Goal: Communication & Community: Answer question/provide support

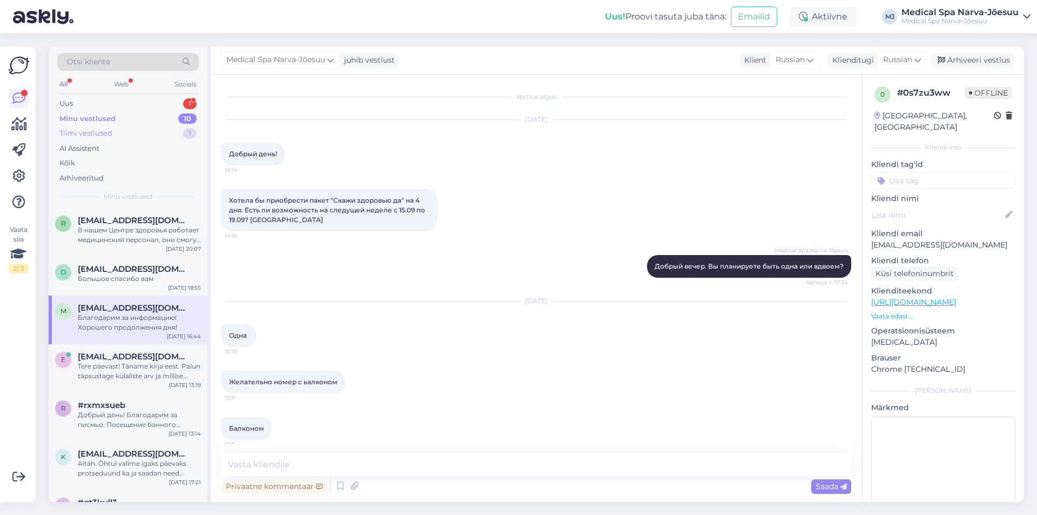
scroll to position [1315, 0]
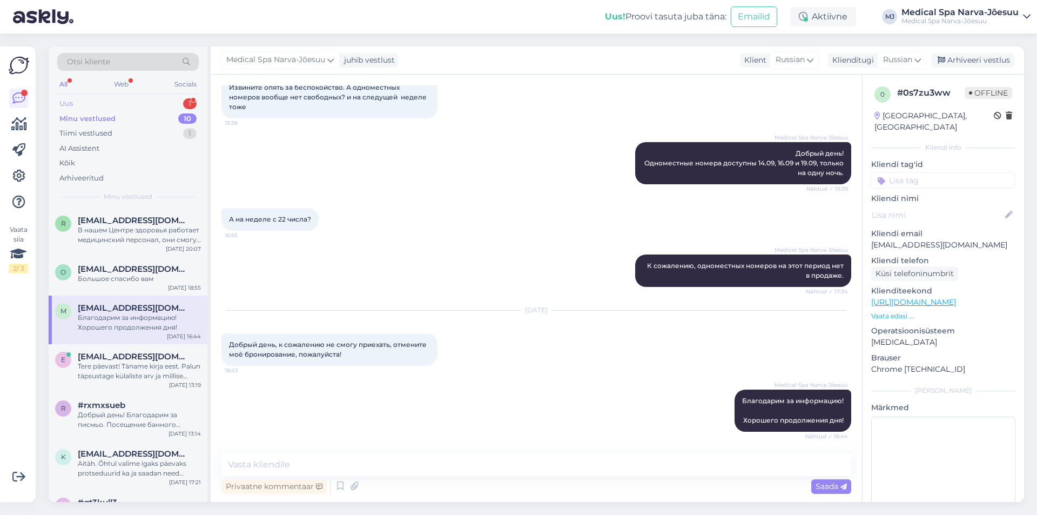
click at [113, 101] on div "Uus 1" at bounding box center [128, 103] width 142 height 15
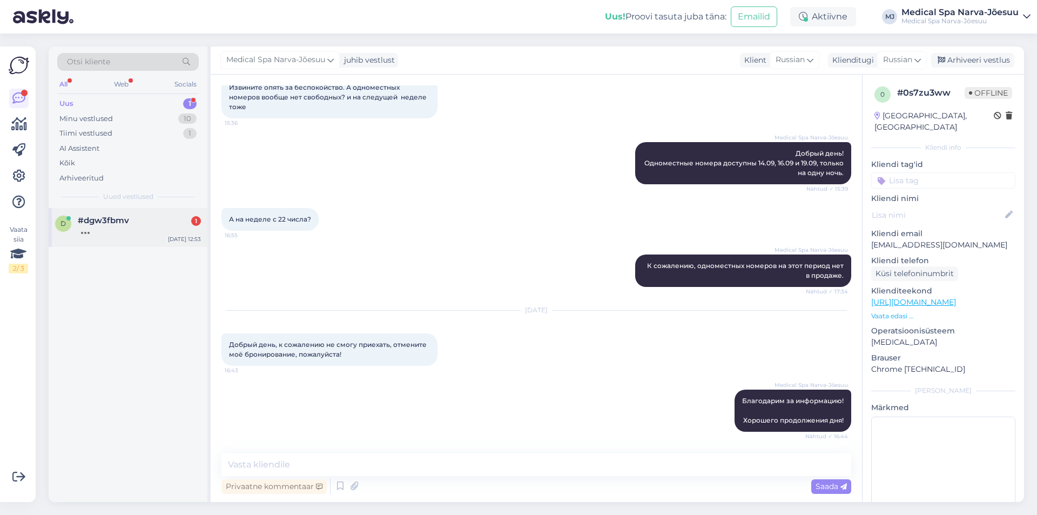
click at [130, 236] on div "d #dgw3fbmv [DATE] 12:53" at bounding box center [128, 227] width 159 height 39
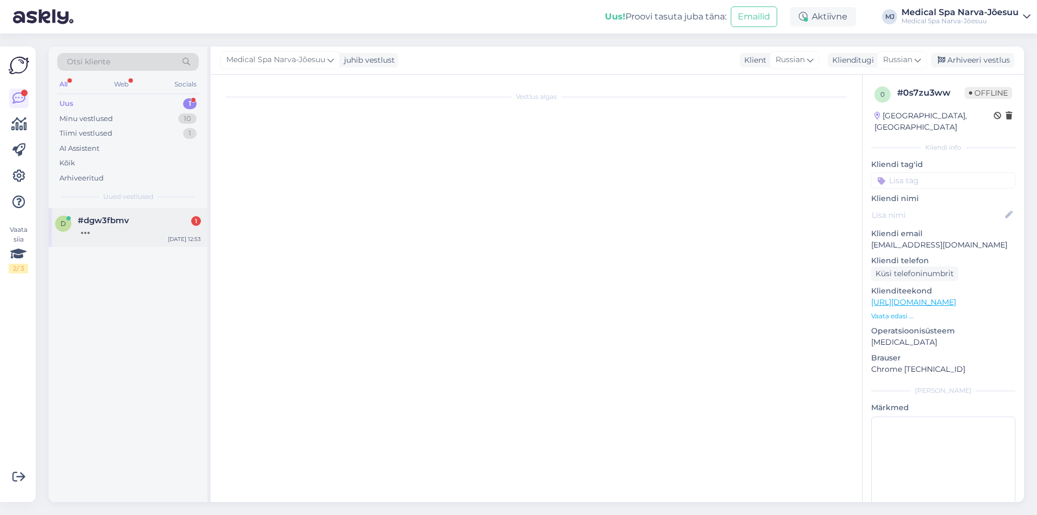
scroll to position [0, 0]
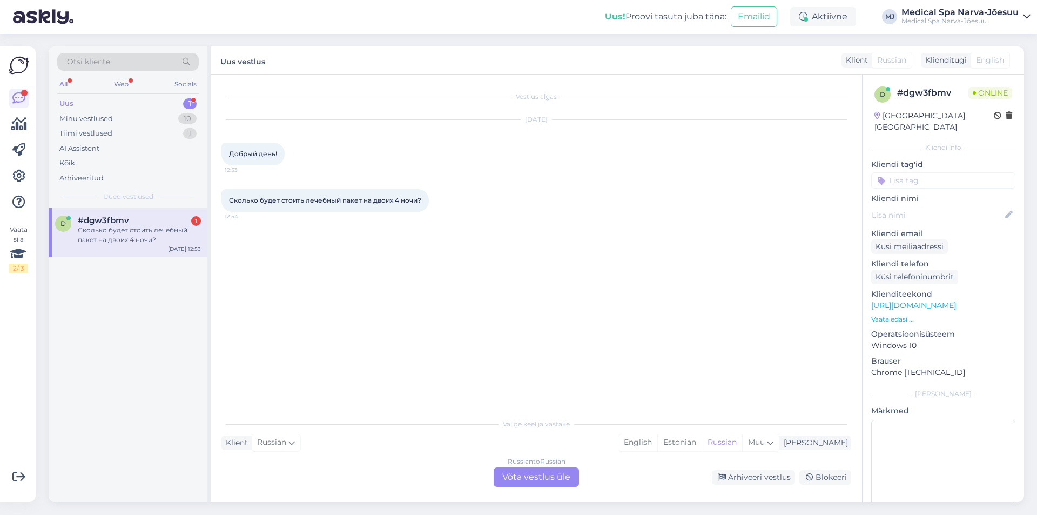
click at [552, 479] on div "Russian to Russian Võta vestlus üle" at bounding box center [536, 476] width 85 height 19
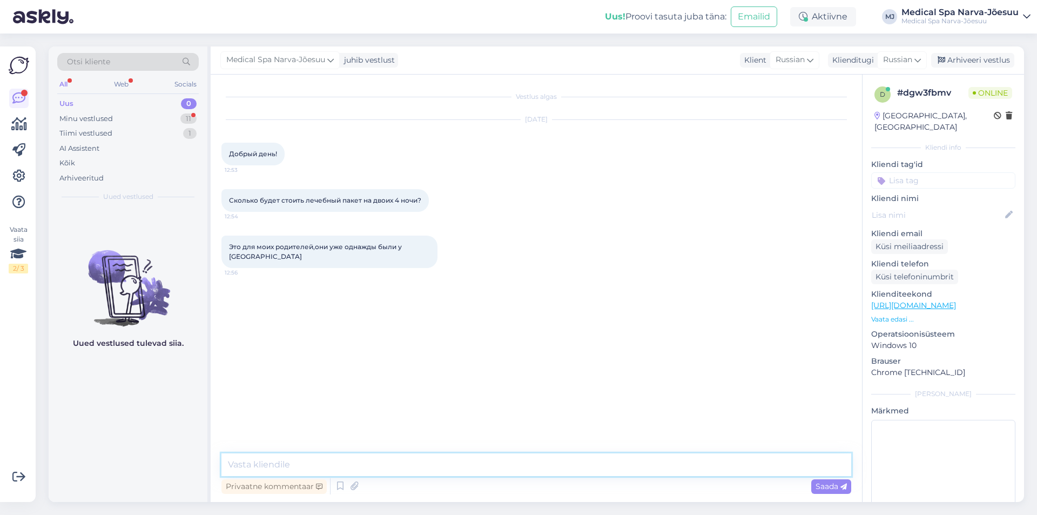
click at [280, 456] on textarea at bounding box center [536, 464] width 630 height 23
paste textarea "Добрый день! Стоимость пакета зависит от дат размещения, а также от выбранного …"
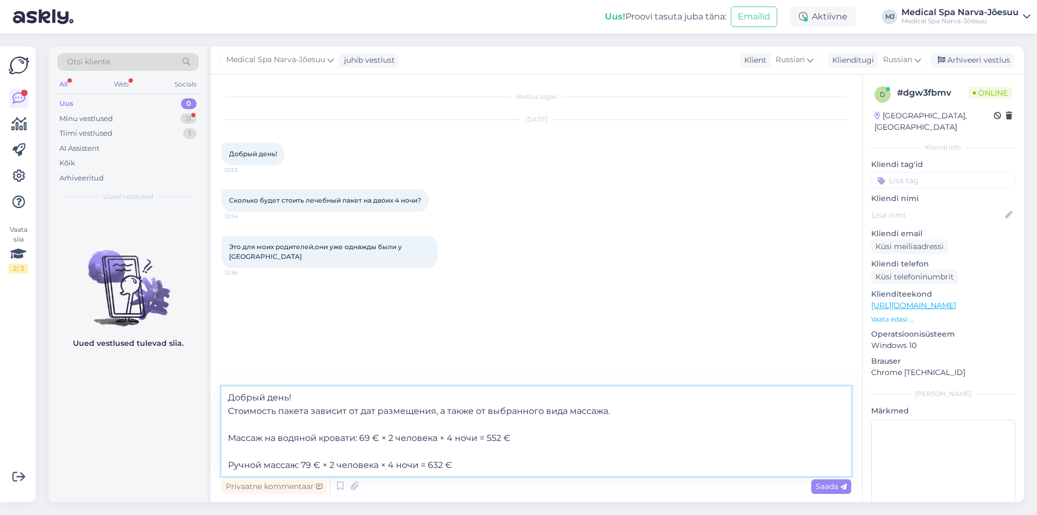
click at [286, 427] on textarea "Добрый день! Стоимость пакета зависит от дат размещения, а также от выбранного …" at bounding box center [536, 431] width 630 height 90
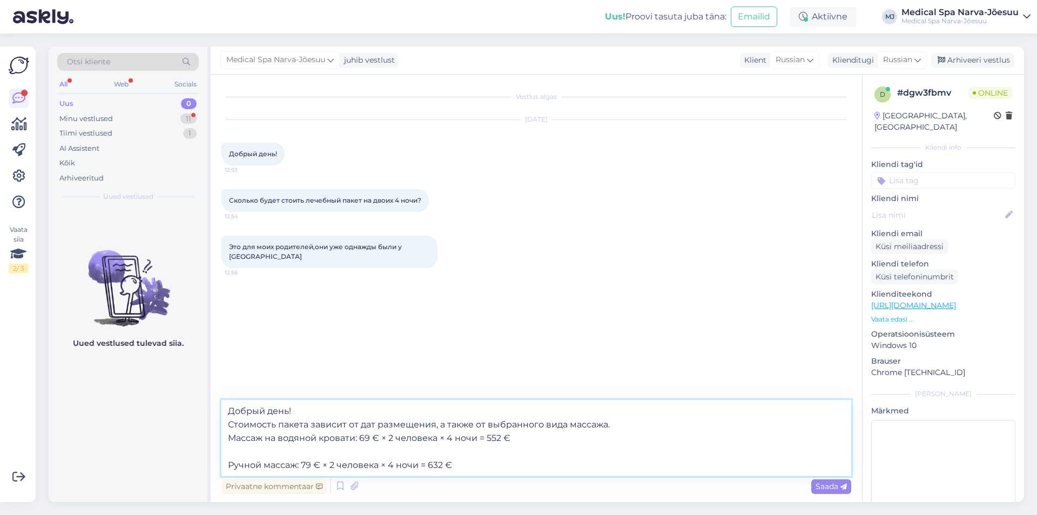
click at [294, 451] on textarea "Добрый день! Стоимость пакета зависит от дат размещения, а также от выбранного …" at bounding box center [536, 438] width 630 height 76
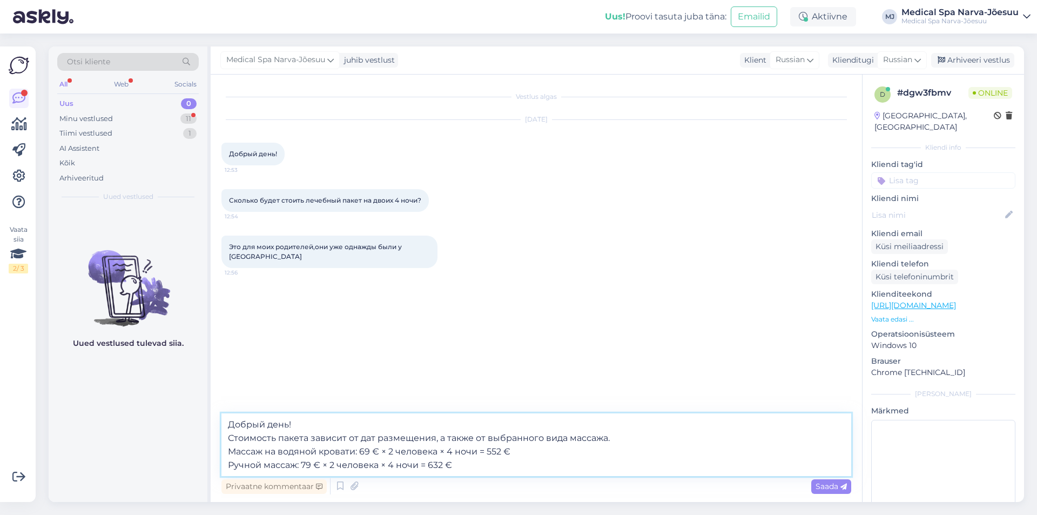
click at [606, 437] on textarea "Добрый день! Стоимость пакета зависит от дат размещения, а также от выбранного …" at bounding box center [536, 444] width 630 height 63
click at [234, 450] on textarea "Добрый день! Стоимость пакета зависит от дат размещения, а также от выбранного …" at bounding box center [536, 444] width 630 height 63
click at [300, 454] on textarea "Добрый день! Стоимость пакета зависит от дат размещения, а также от выбранного …" at bounding box center [536, 444] width 630 height 63
click at [232, 467] on textarea "Добрый день! Стоимость пакета зависит от дат размещения, а также от выбранного …" at bounding box center [536, 444] width 630 height 63
click at [296, 463] on textarea "Добрый день! Стоимость пакета зависит от дат размещения, а также от выбранного …" at bounding box center [536, 444] width 630 height 63
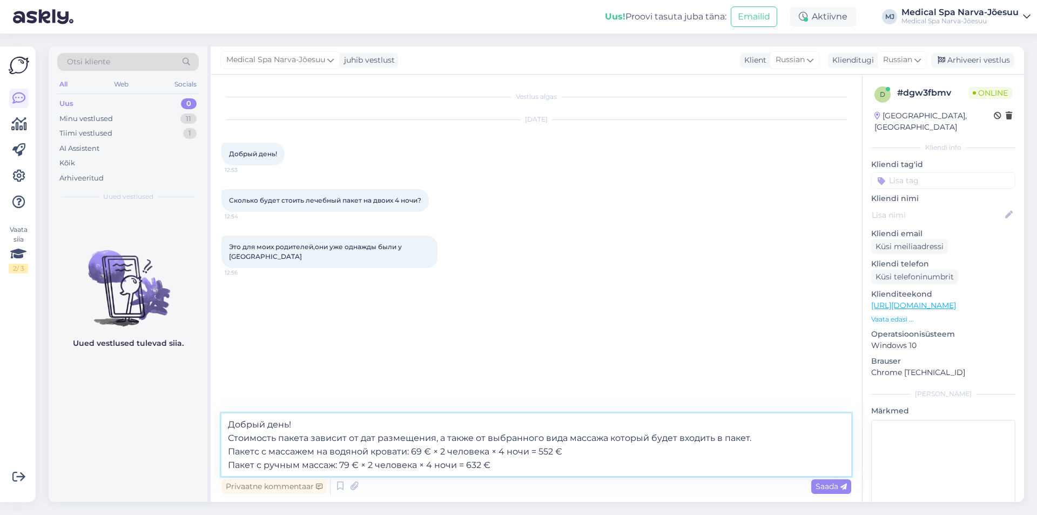
click at [335, 463] on textarea "Добрый день! Стоимость пакета зависит от дат размещения, а также от выбранного …" at bounding box center [536, 444] width 630 height 63
type textarea "Добрый день! Стоимость пакета зависит от дат размещения, а также от выбранного …"
click at [835, 486] on span "Saada" at bounding box center [831, 486] width 31 height 10
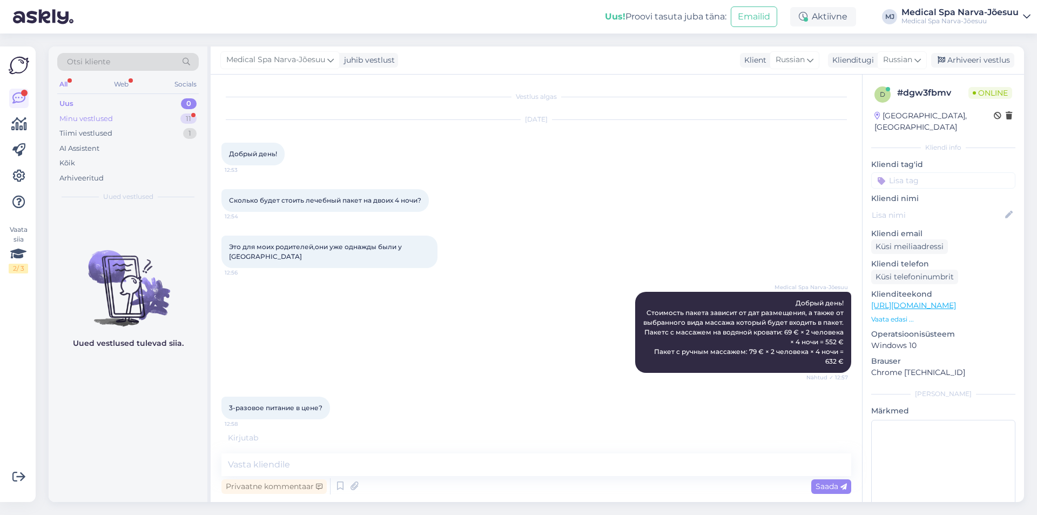
click at [129, 115] on div "Minu vestlused 11" at bounding box center [128, 118] width 142 height 15
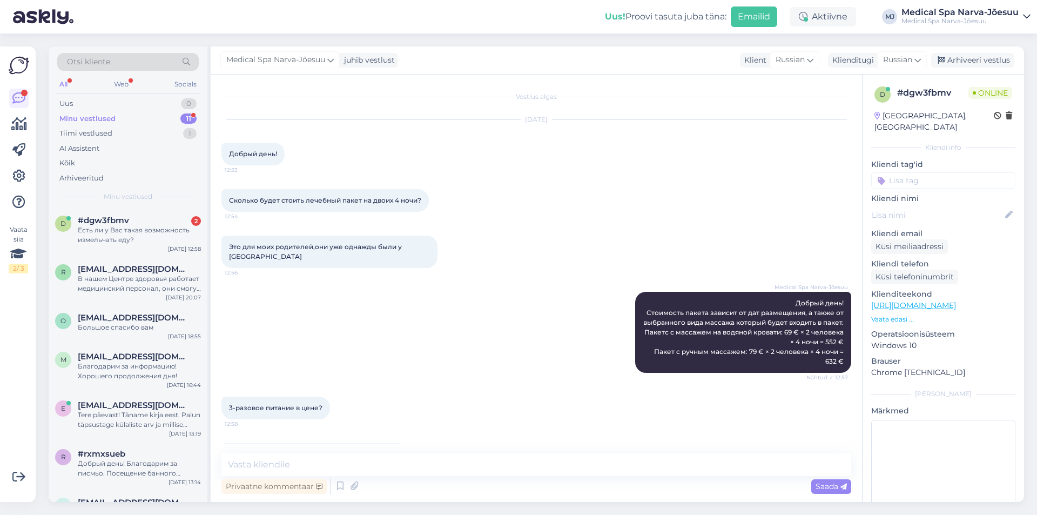
scroll to position [24, 0]
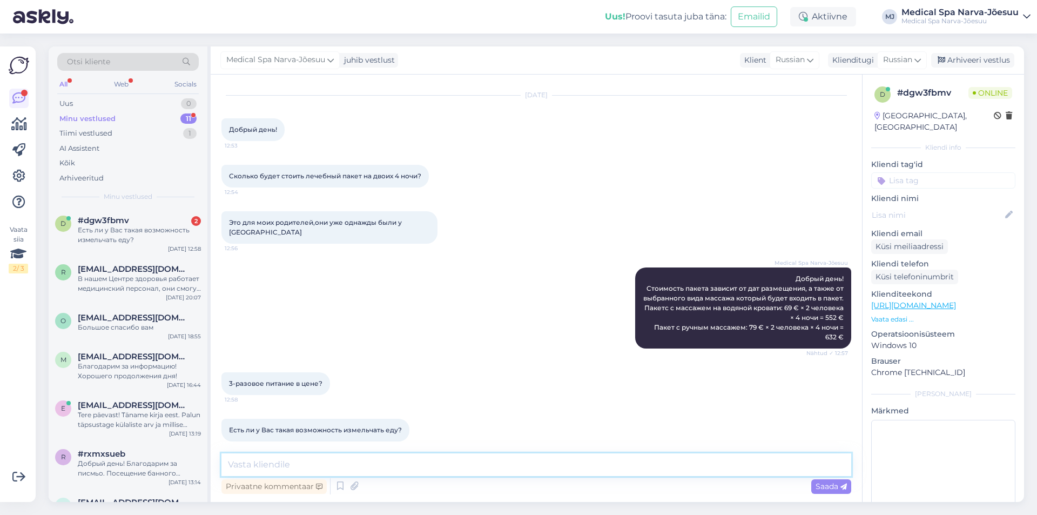
paste textarea "В стоимость пакета входит: Трёхразовое питание в стиле «шведский стол» Неограни…"
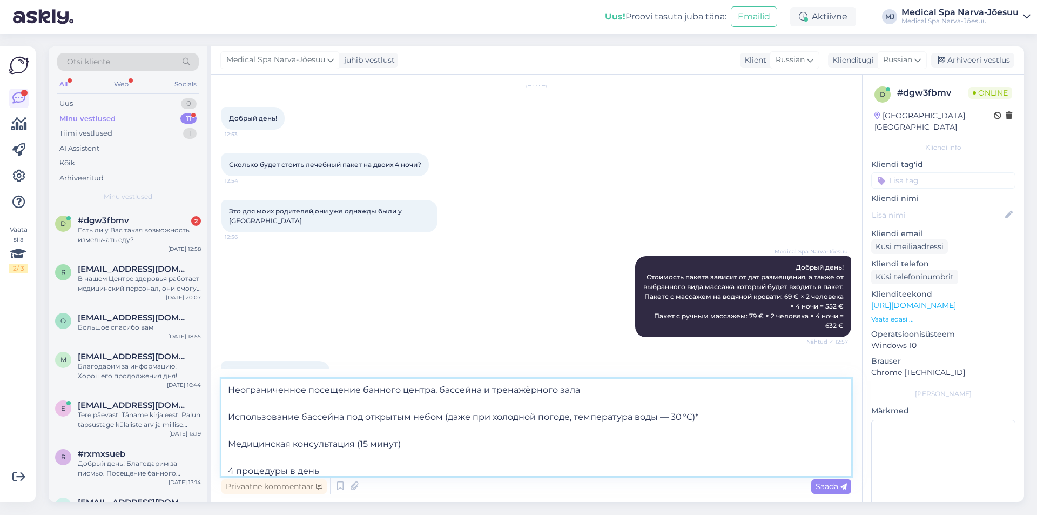
click at [334, 398] on textarea "В стоимость пакета входит: Трёхразовое питание в стиле «шведский стол» Неограни…" at bounding box center [536, 427] width 630 height 97
click at [311, 435] on textarea "В стоимость пакета входит: Трёхразовое питание в стиле «шведский стол» Неограни…" at bounding box center [536, 427] width 630 height 97
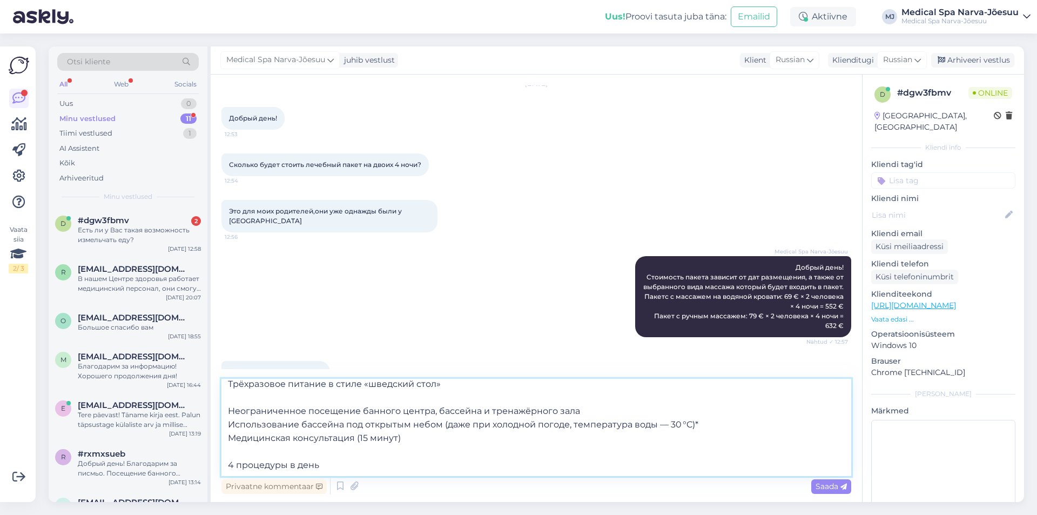
click at [296, 454] on textarea "В стоимость пакета входит: Трёхразовое питание в стиле «шведский стол» Неограни…" at bounding box center [536, 427] width 630 height 97
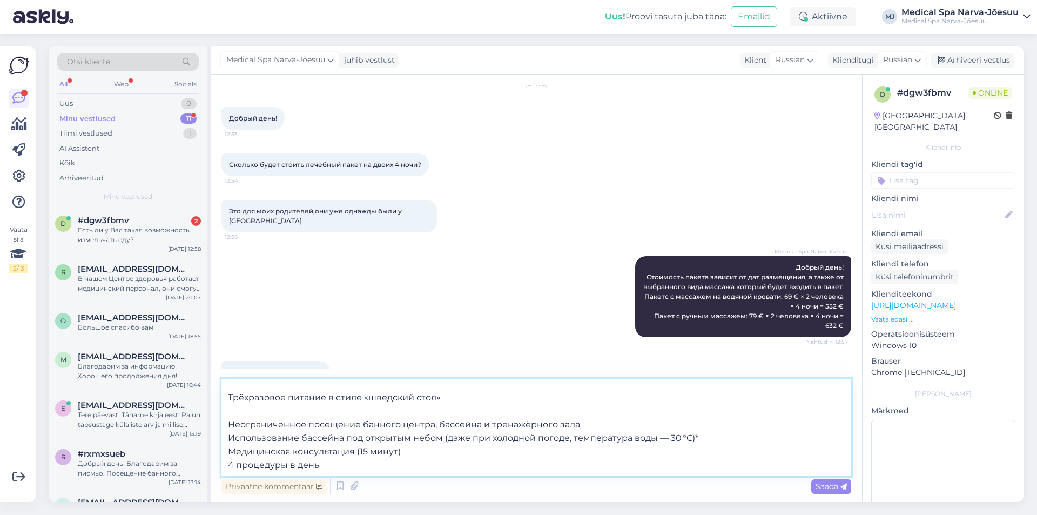
click at [309, 408] on textarea "В стоимость пакета входит: Трёхразовое питание в стиле «шведский стол» Неограни…" at bounding box center [536, 427] width 630 height 97
click at [290, 401] on textarea "В стоимость пакета входит: Трёхразовое питание в стиле «шведский стол» Неограни…" at bounding box center [536, 427] width 630 height 97
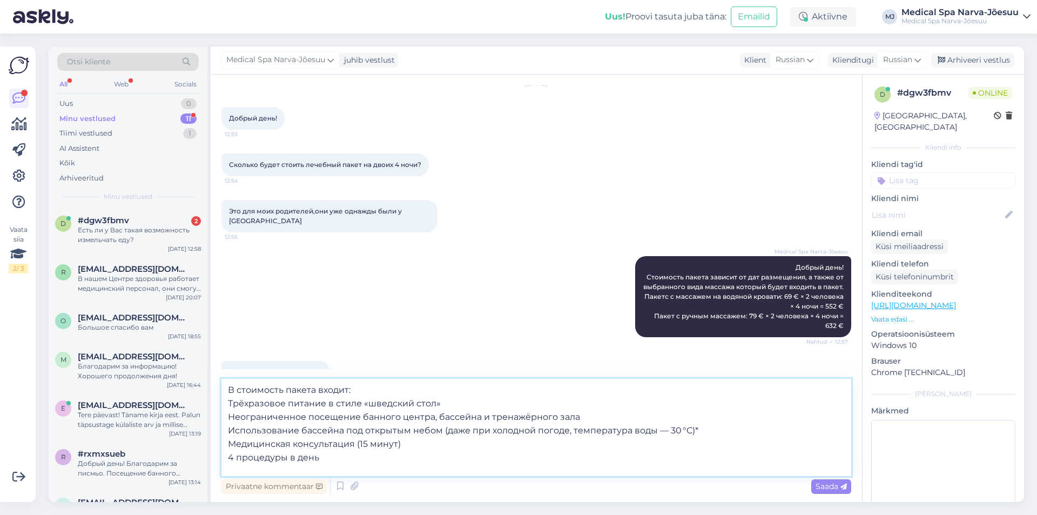
scroll to position [0, 0]
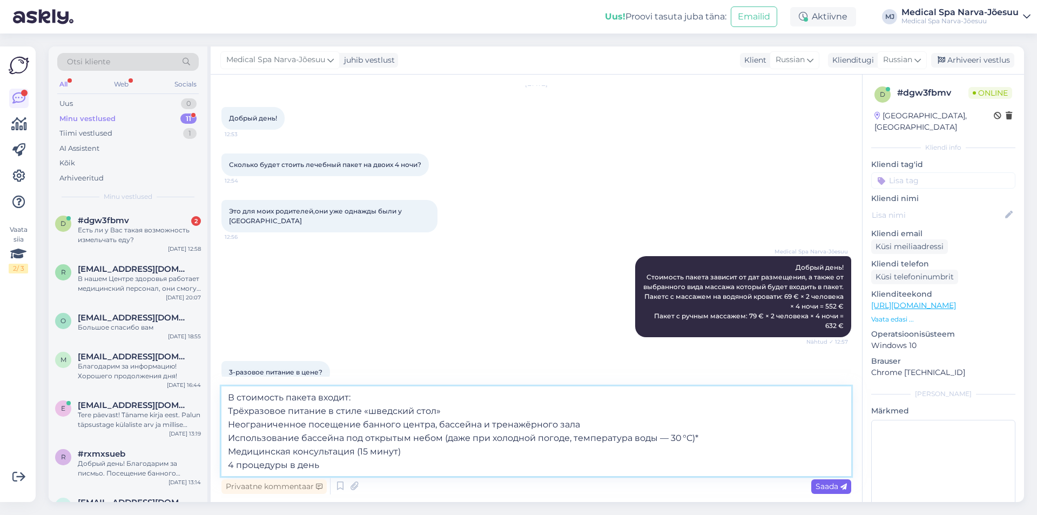
type textarea "В стоимость пакета входит: Трёхразовое питание в стиле «шведский стол» Неограни…"
click at [819, 486] on span "Saada" at bounding box center [831, 486] width 31 height 10
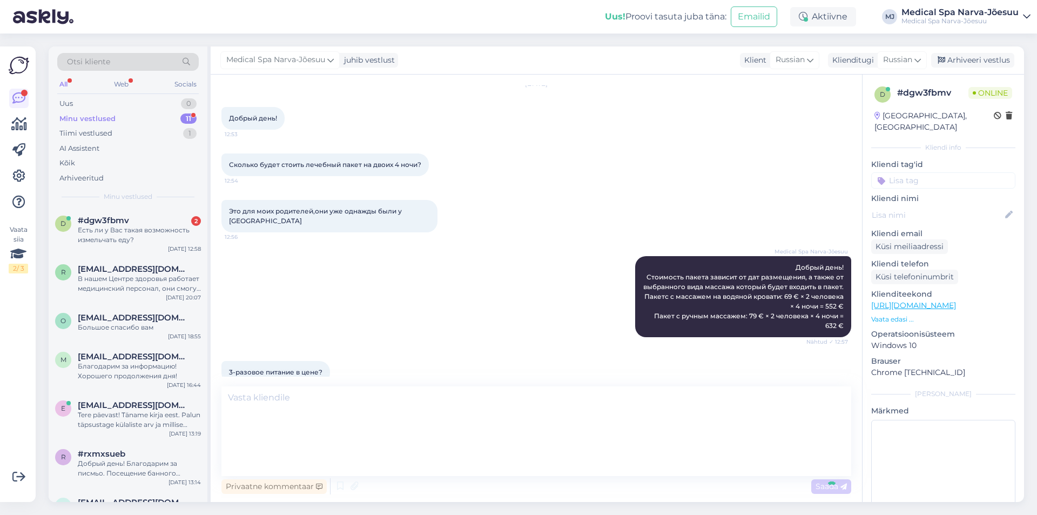
scroll to position [139, 0]
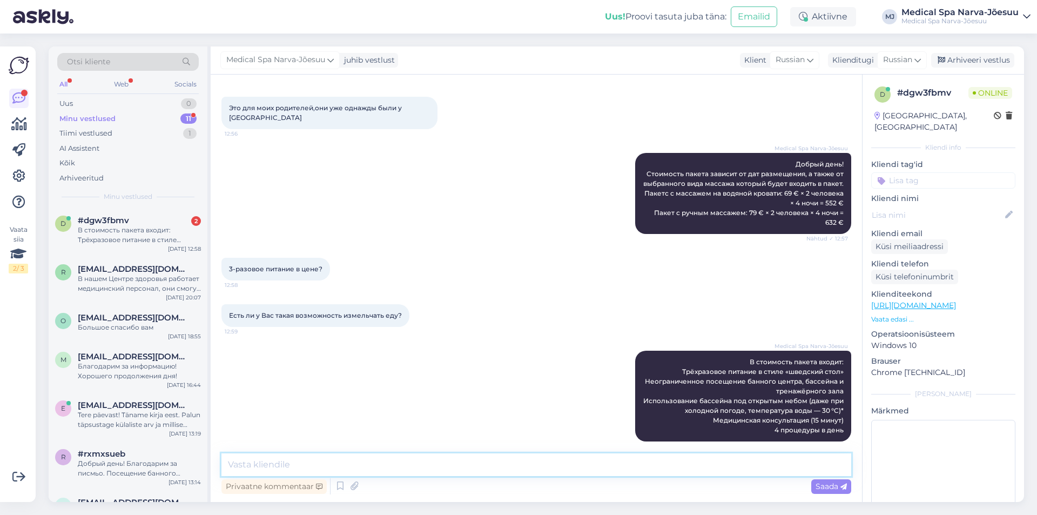
click at [369, 468] on textarea at bounding box center [536, 464] width 630 height 23
paste textarea "Что касается измельчения еды, необходимо уточнить этот вопрос в нашем отделе пи…"
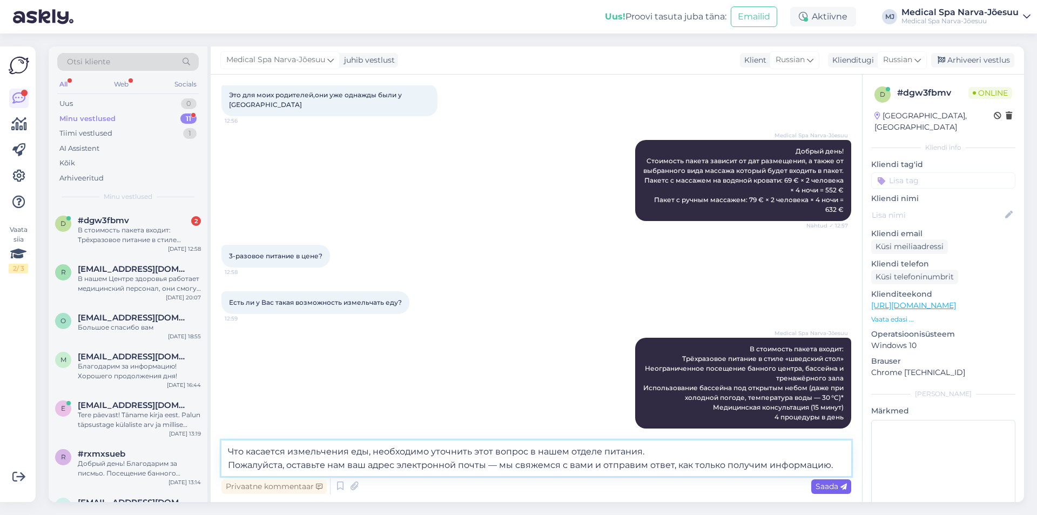
type textarea "Что касается измельчения еды, необходимо уточнить этот вопрос в нашем отделе пи…"
click at [816, 488] on span "Saada" at bounding box center [831, 486] width 31 height 10
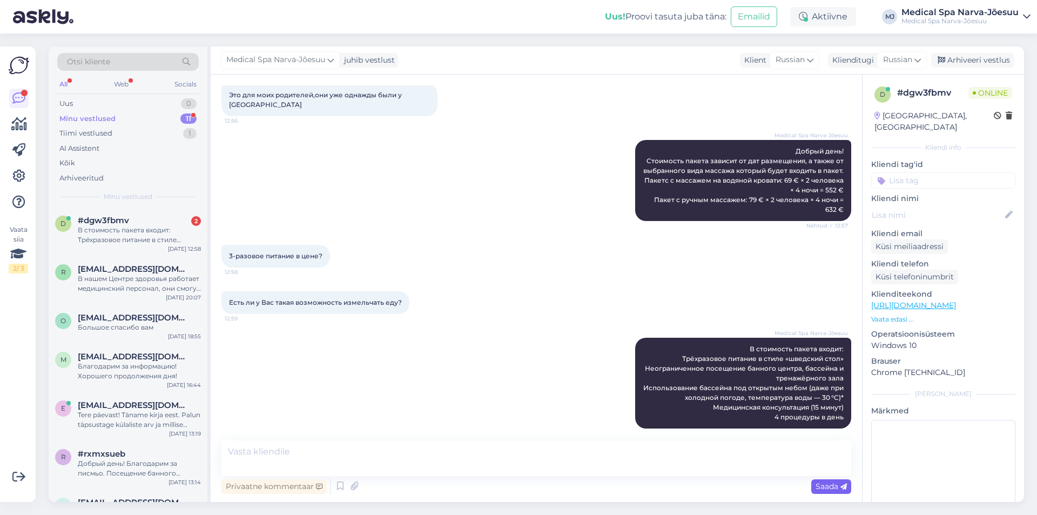
scroll to position [224, 0]
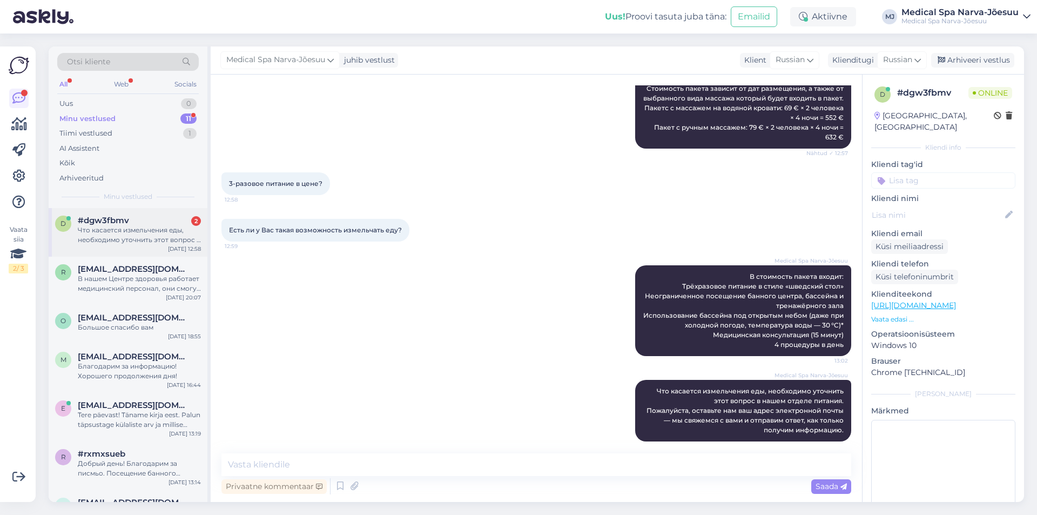
click at [154, 240] on div "Что касается измельчения еды, необходимо уточнить этот вопрос в нашем отделе пи…" at bounding box center [139, 234] width 123 height 19
click at [119, 90] on div "Web" at bounding box center [121, 84] width 19 height 14
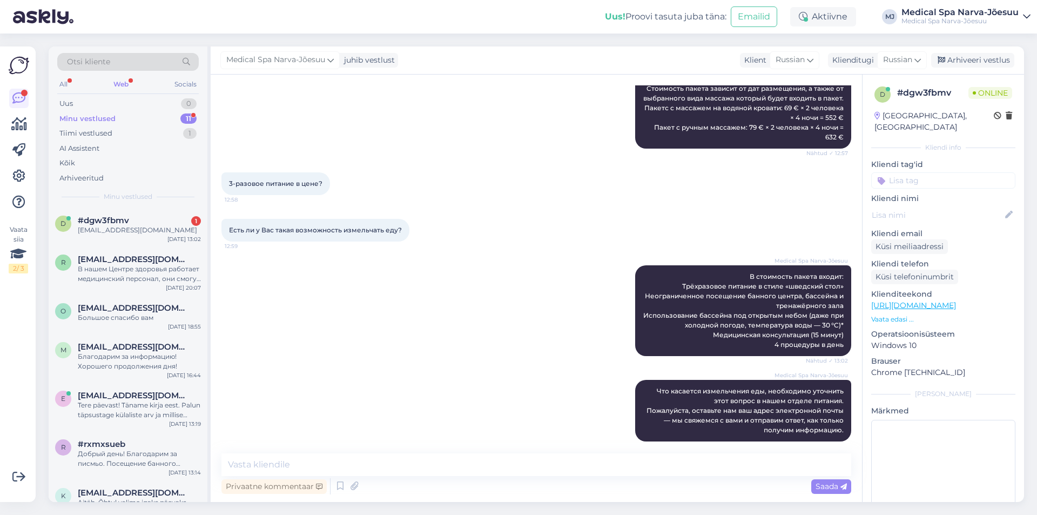
scroll to position [271, 0]
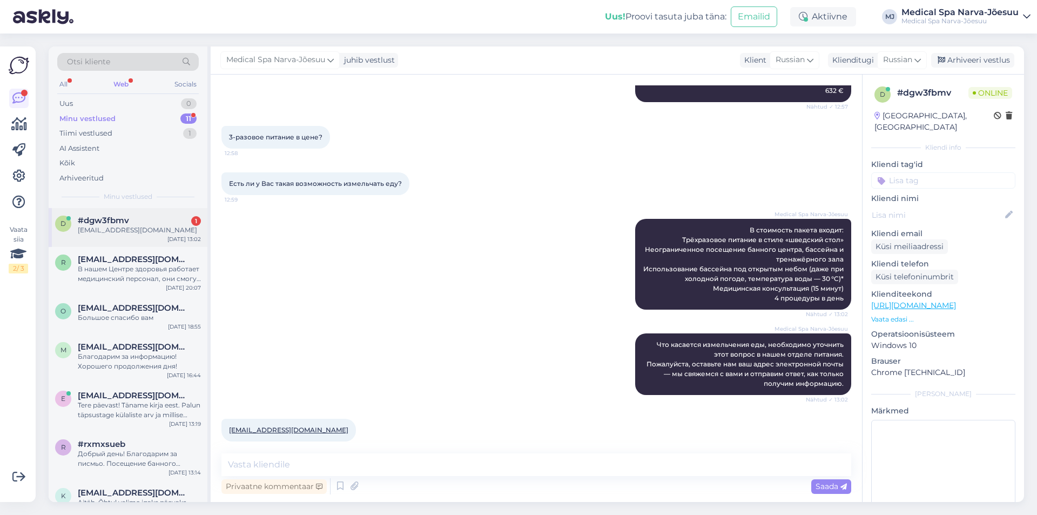
click at [156, 223] on div "#dgw3fbmv 1" at bounding box center [139, 221] width 123 height 10
